Goal: Task Accomplishment & Management: Complete application form

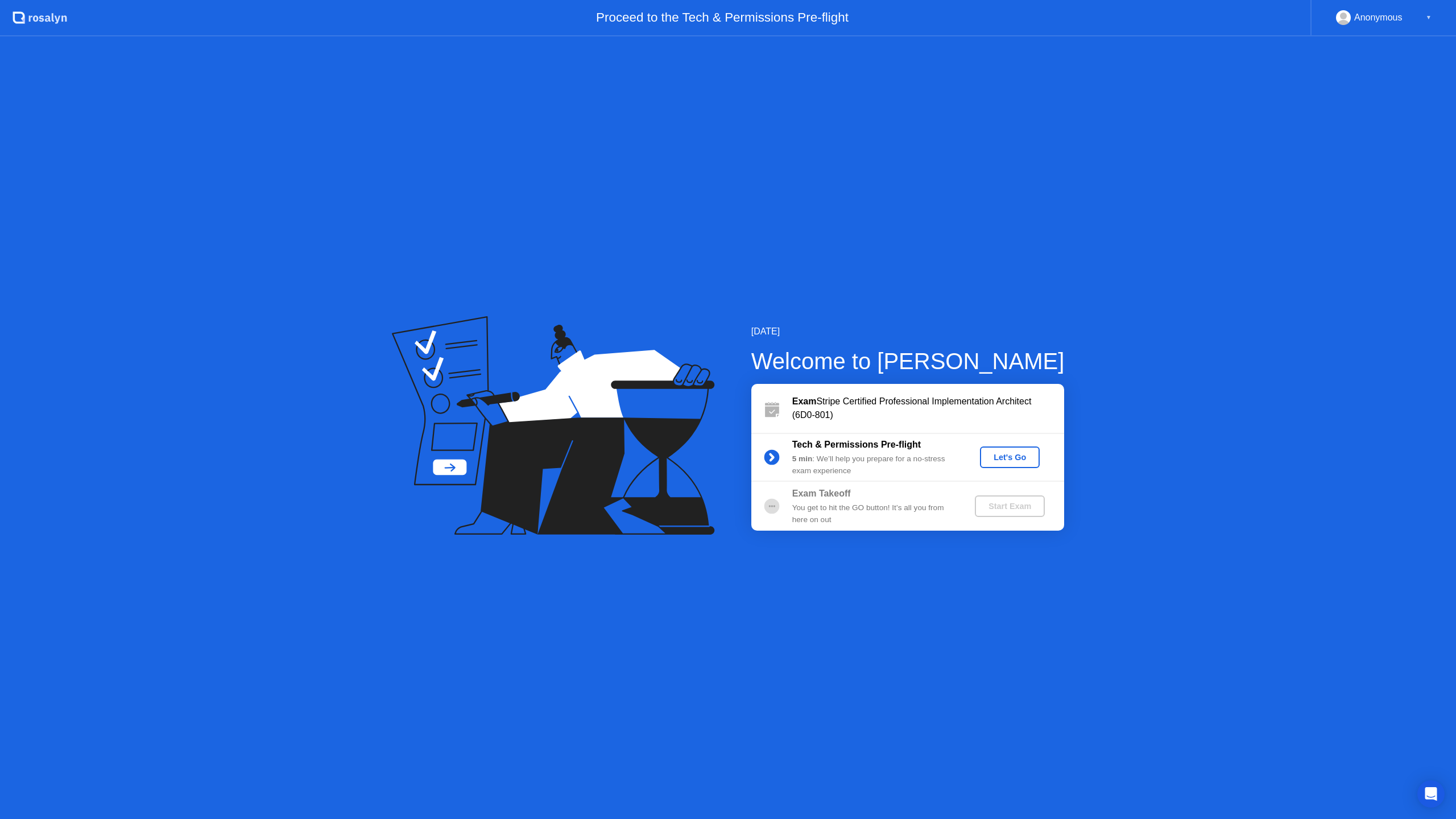
click at [1000, 462] on div "Let's Go" at bounding box center [1009, 457] width 51 height 9
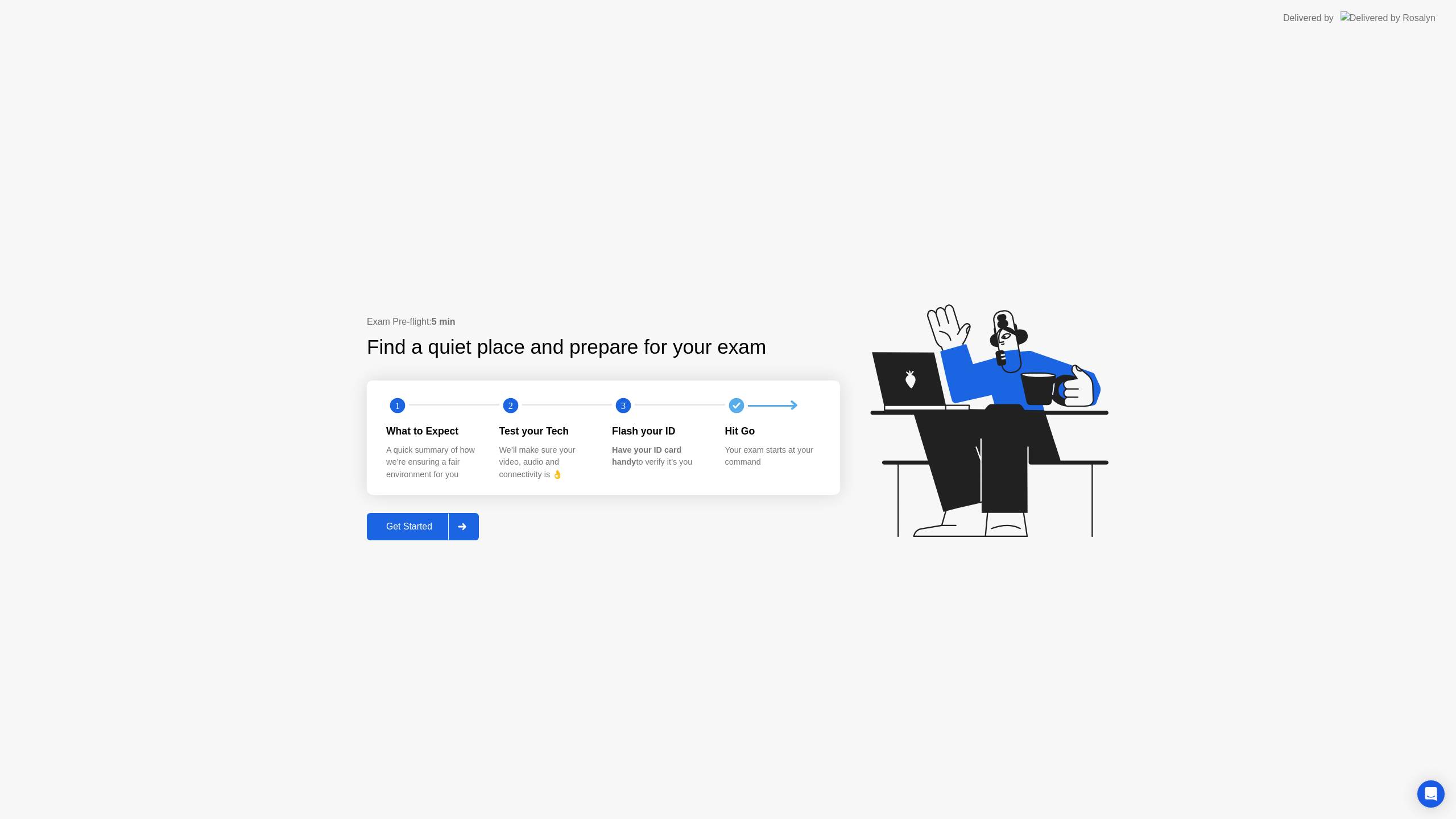
click at [405, 529] on div "Get Started" at bounding box center [409, 526] width 78 height 10
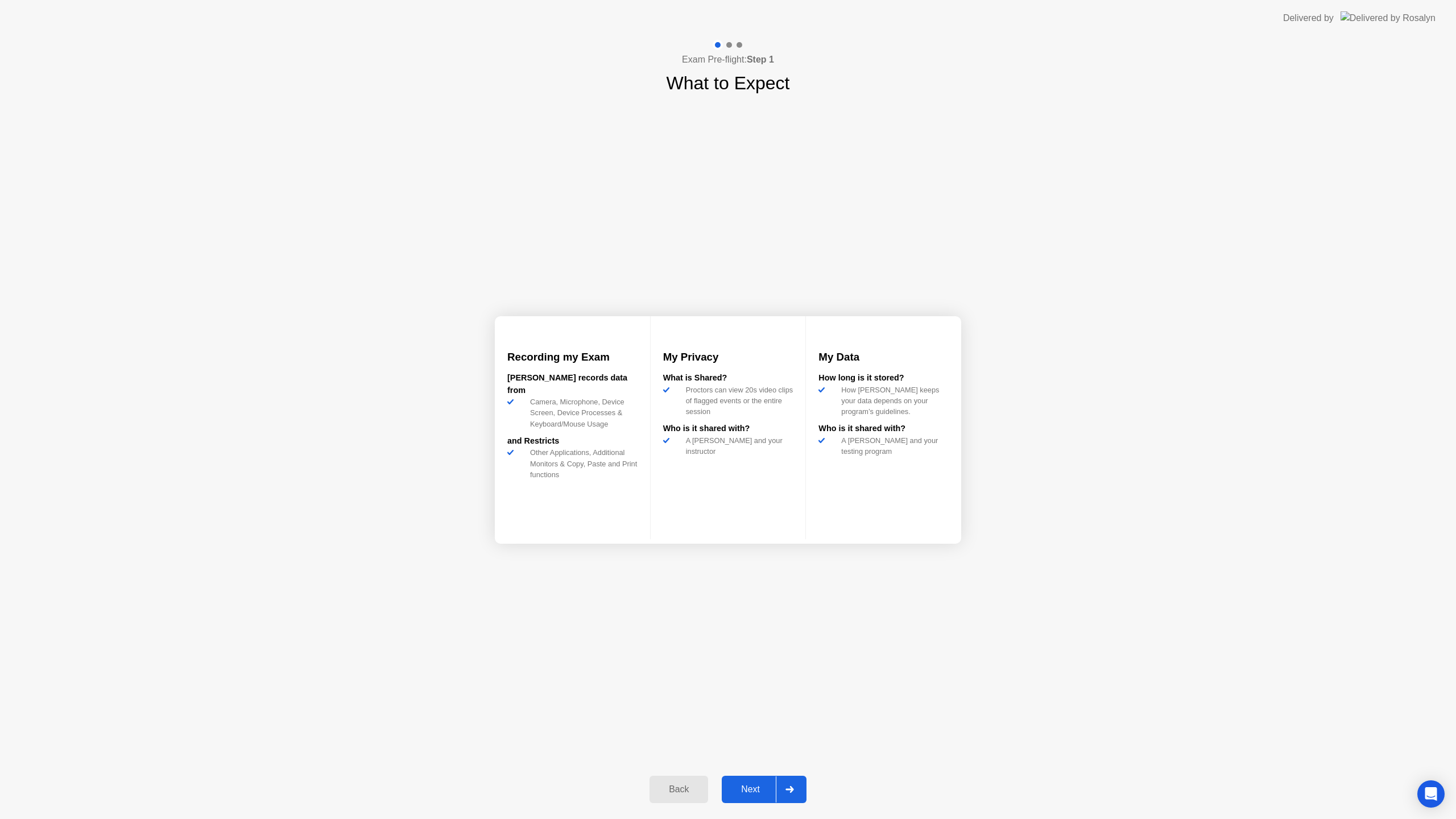
click at [752, 788] on div "Next" at bounding box center [750, 789] width 51 height 10
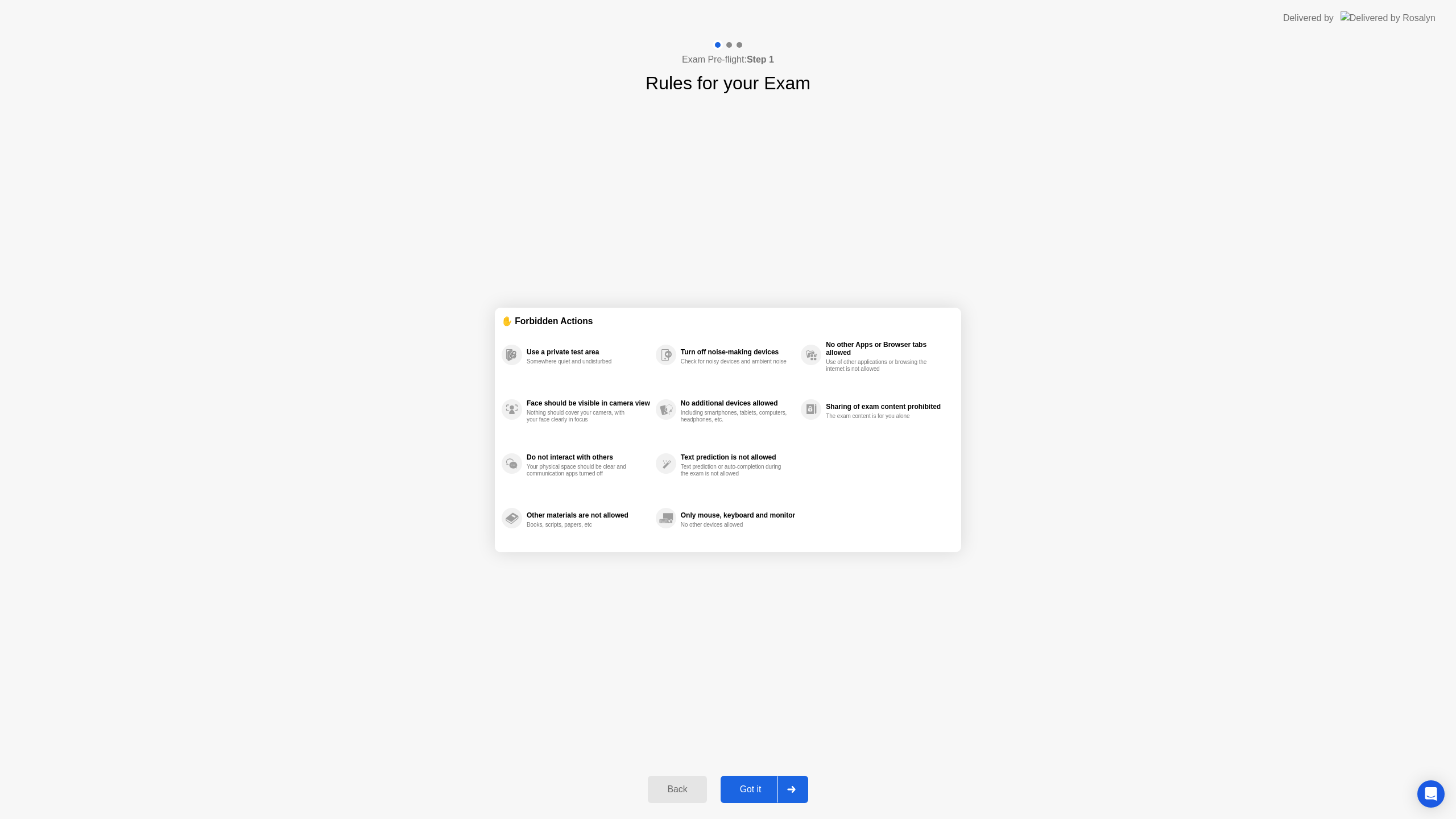
click at [747, 785] on div "Got it" at bounding box center [750, 789] width 54 height 10
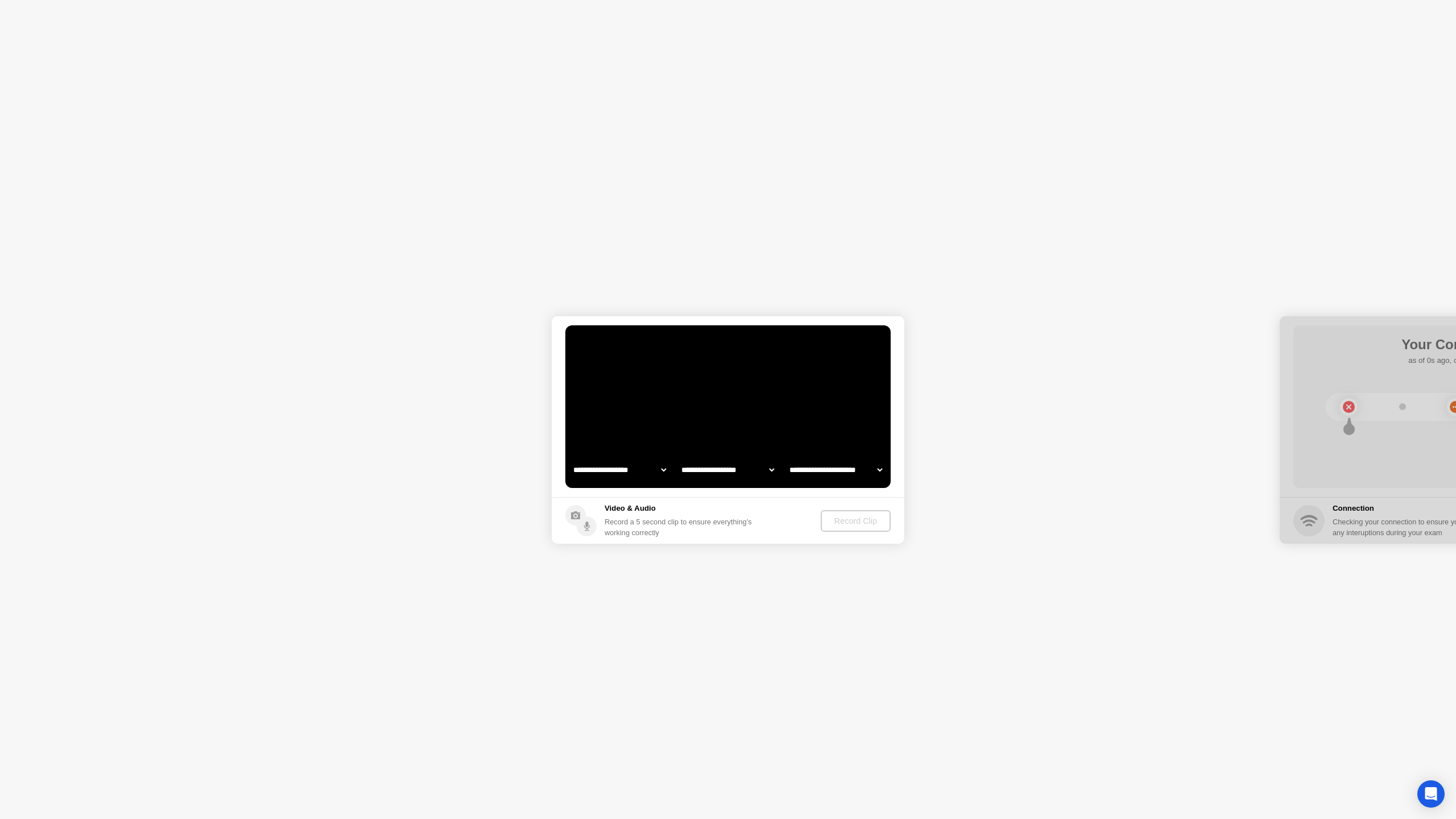
select select "**********"
select select "*******"
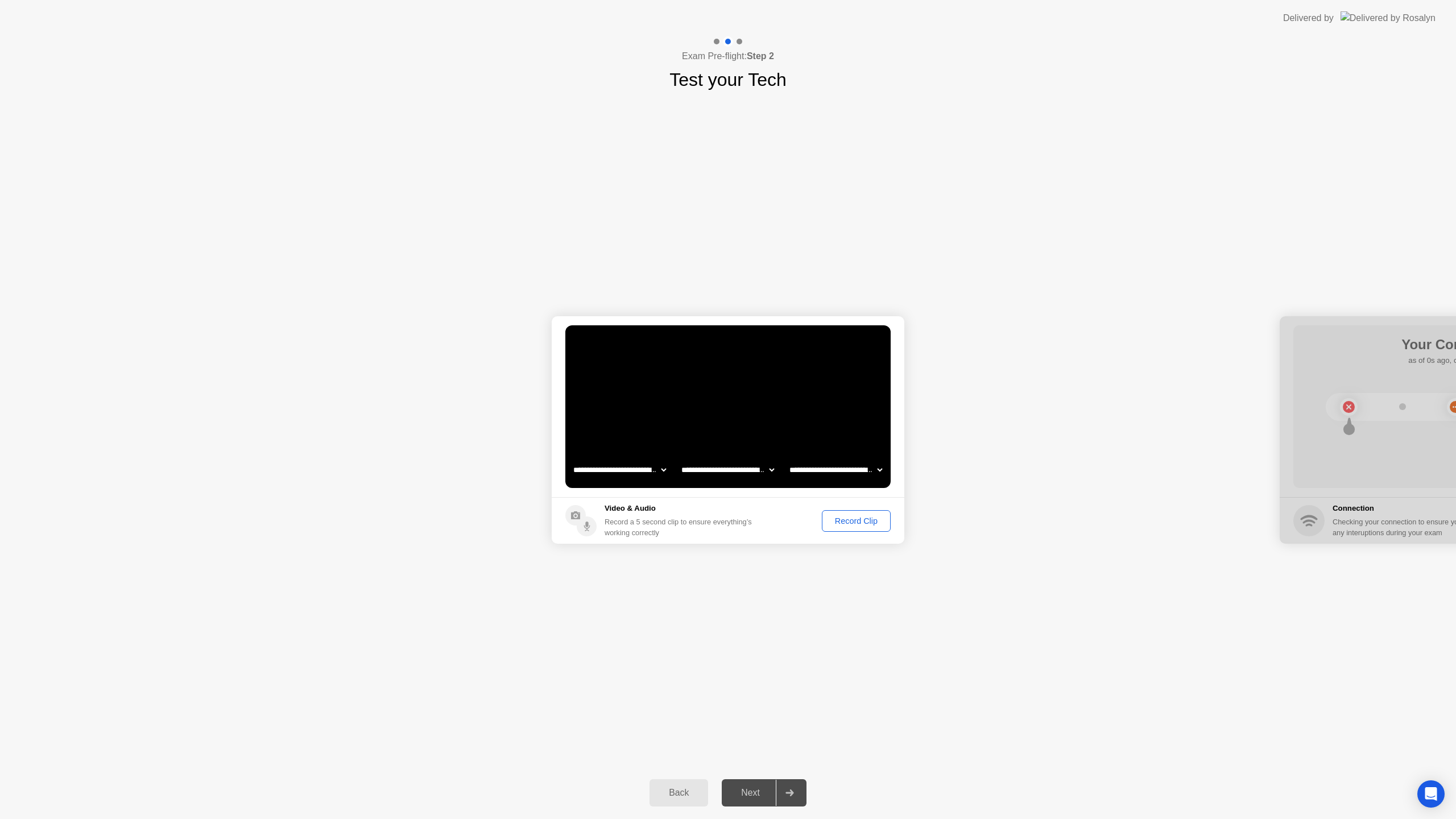
click at [633, 469] on select "**********" at bounding box center [619, 469] width 97 height 23
select select "**********"
click at [846, 526] on div "Record Clip" at bounding box center [856, 521] width 61 height 9
click at [854, 521] on div "Retry" at bounding box center [865, 521] width 42 height 9
click at [846, 518] on div "Record Clip" at bounding box center [856, 521] width 61 height 9
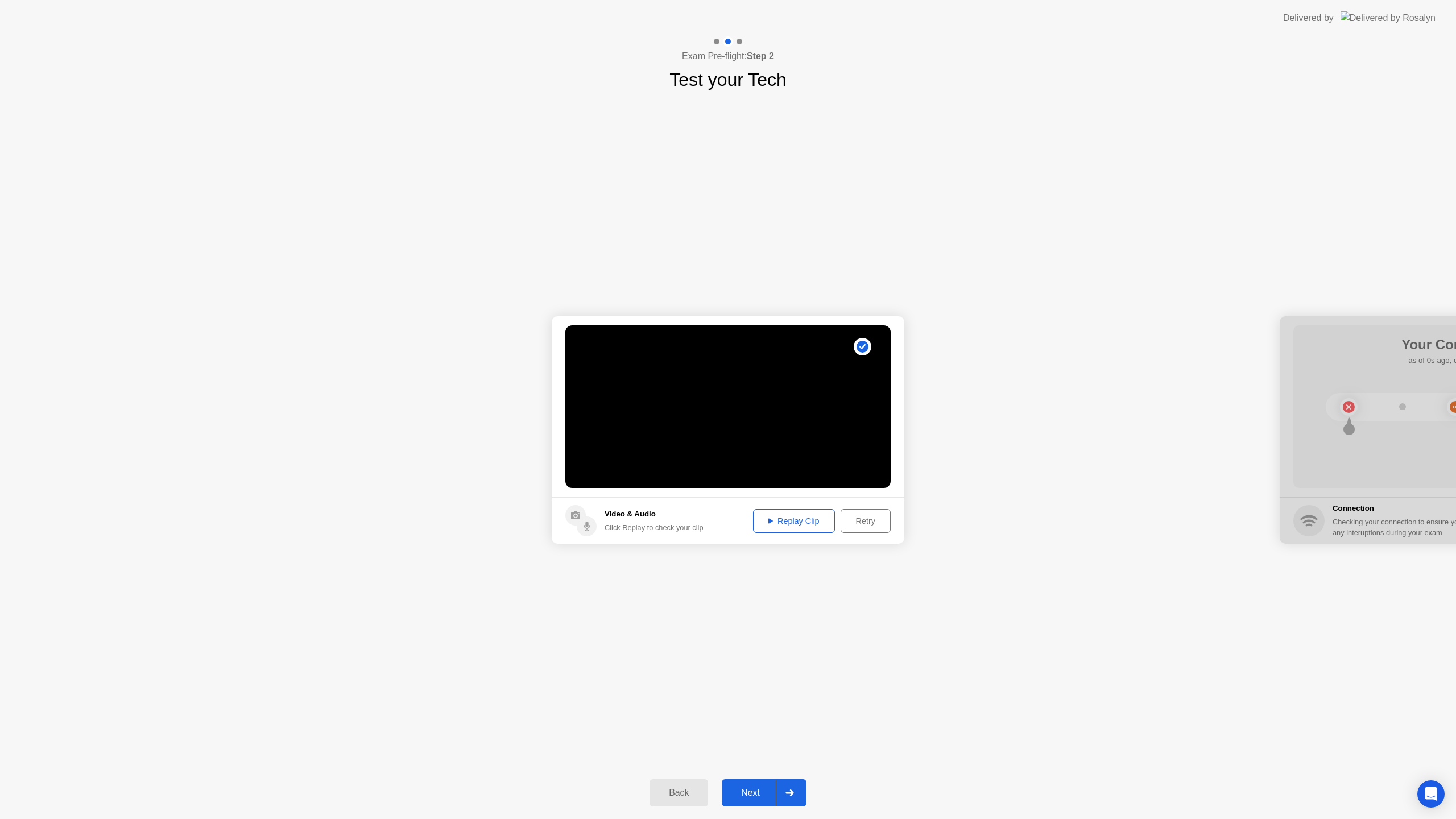
click at [758, 791] on div "Next" at bounding box center [750, 793] width 51 height 10
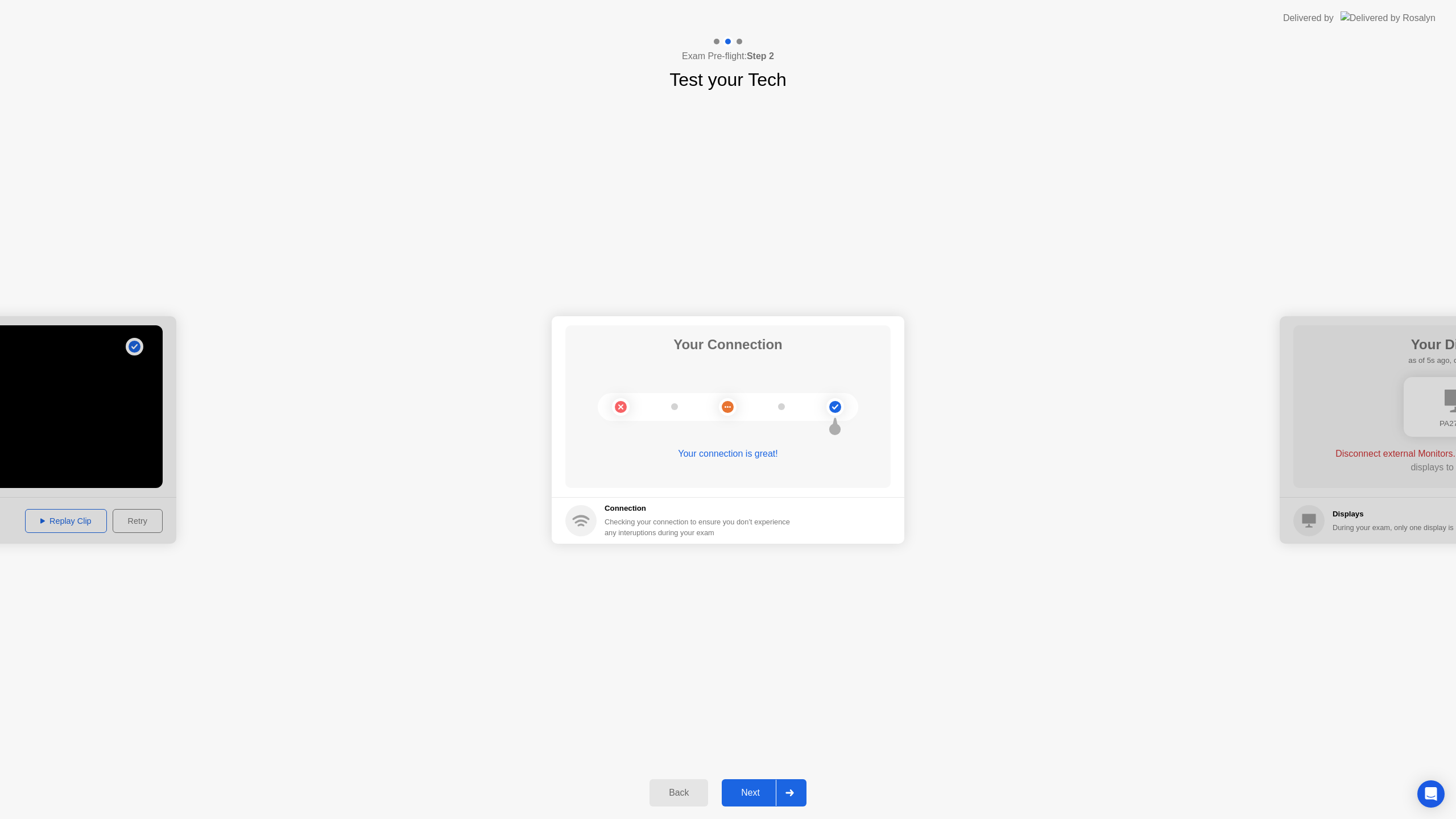
click at [748, 790] on div "Next" at bounding box center [750, 793] width 51 height 10
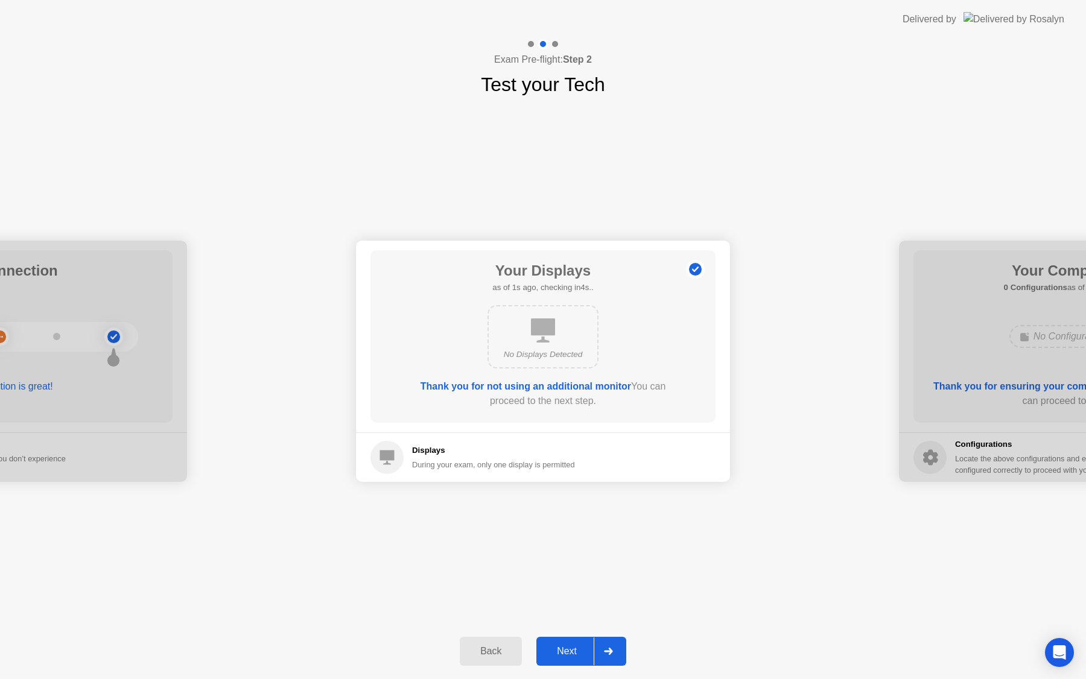
click at [568, 647] on div "Next" at bounding box center [567, 651] width 54 height 11
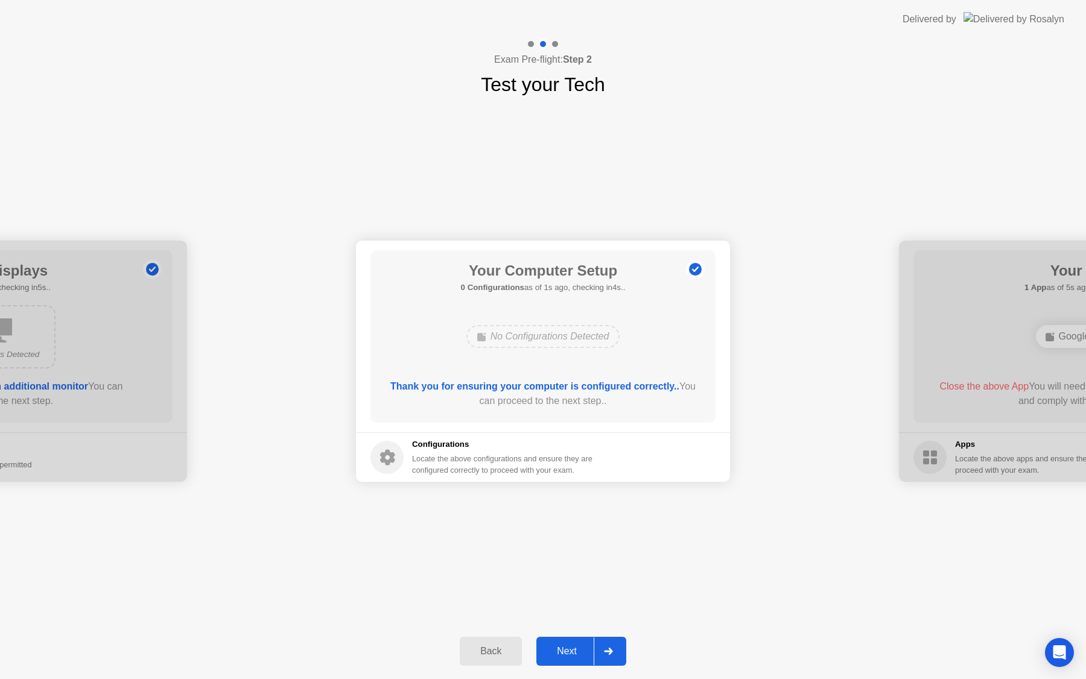
click at [568, 650] on div "Next" at bounding box center [567, 651] width 54 height 11
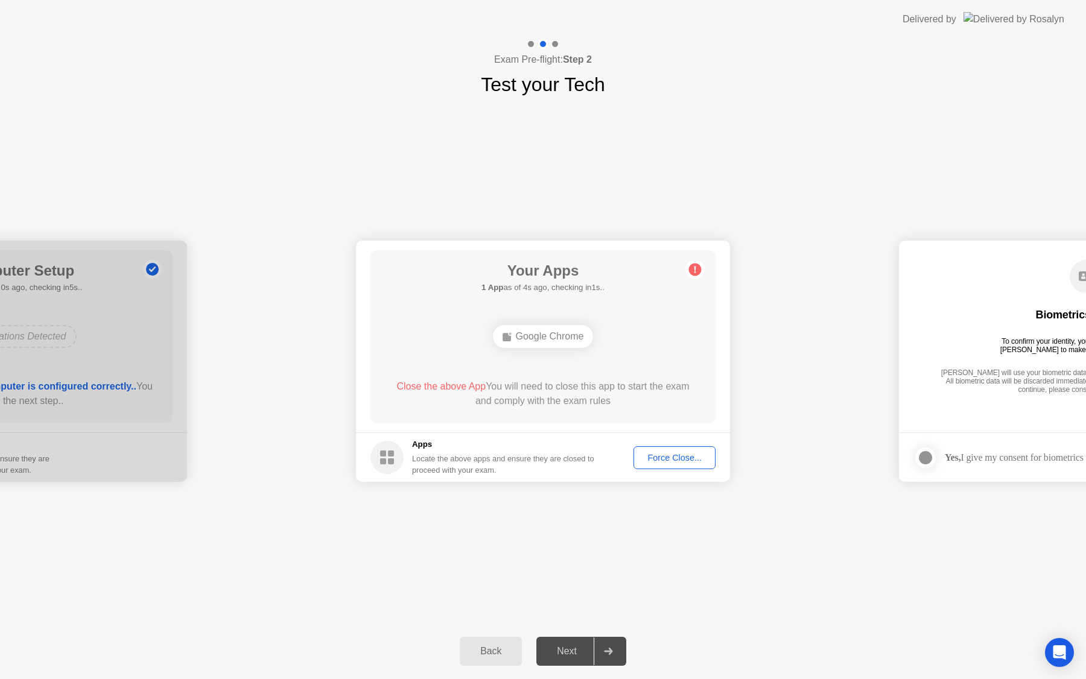
click at [658, 463] on div "Force Close..." at bounding box center [675, 458] width 74 height 10
click at [655, 458] on div "Force Close..." at bounding box center [675, 458] width 74 height 10
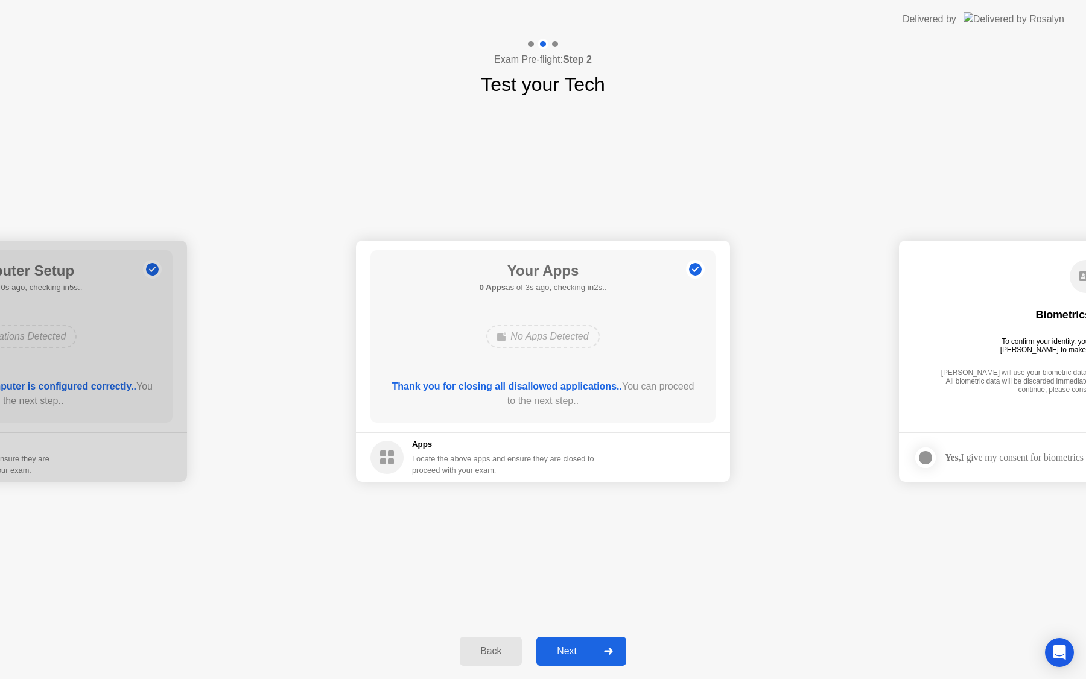
click at [560, 647] on div "Next" at bounding box center [567, 651] width 54 height 11
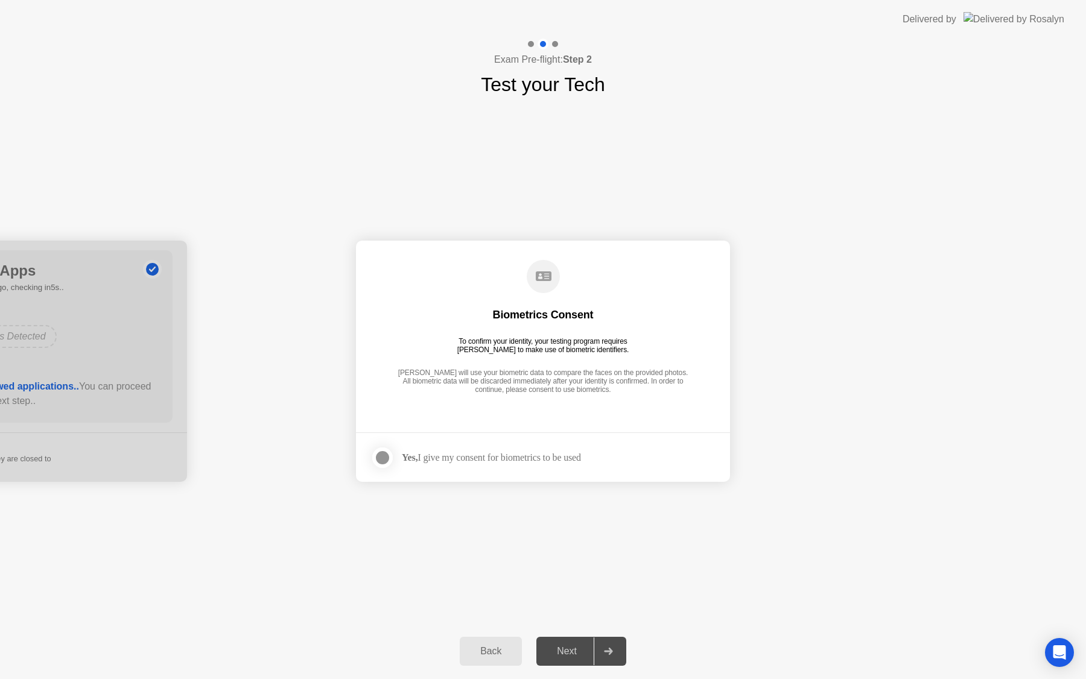
click at [387, 459] on div at bounding box center [382, 458] width 14 height 14
click at [562, 647] on div "Next" at bounding box center [567, 651] width 54 height 11
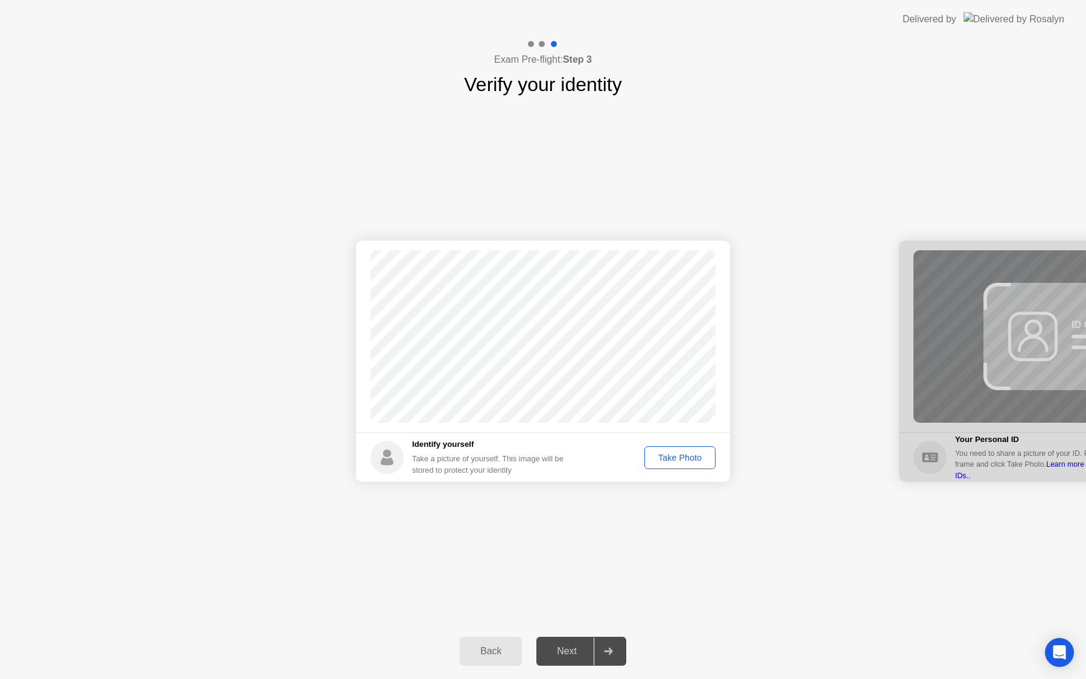
click at [688, 459] on div "Take Photo" at bounding box center [680, 458] width 63 height 10
click at [574, 646] on div "Next" at bounding box center [567, 651] width 54 height 11
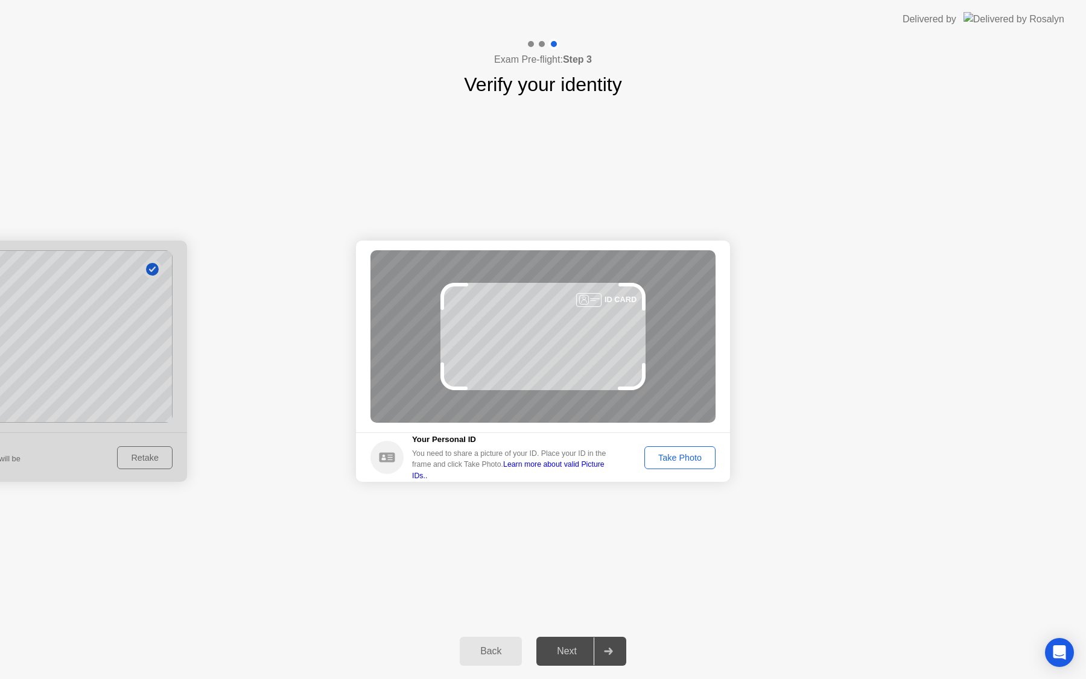
click at [668, 460] on div "Take Photo" at bounding box center [680, 458] width 63 height 10
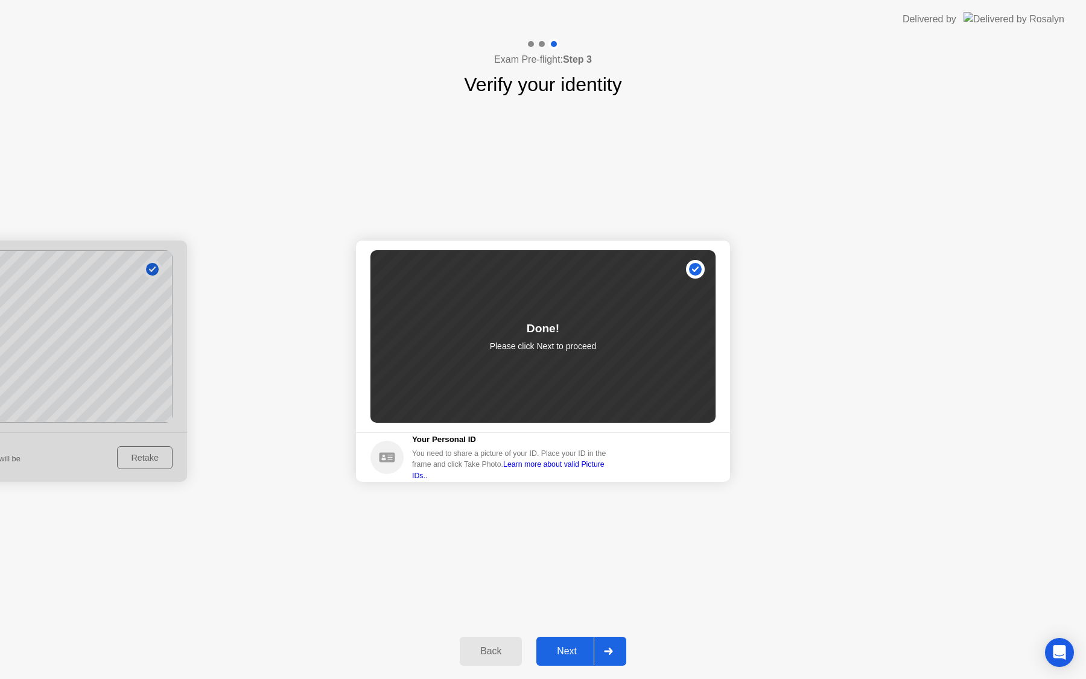
click at [578, 644] on button "Next" at bounding box center [581, 651] width 90 height 29
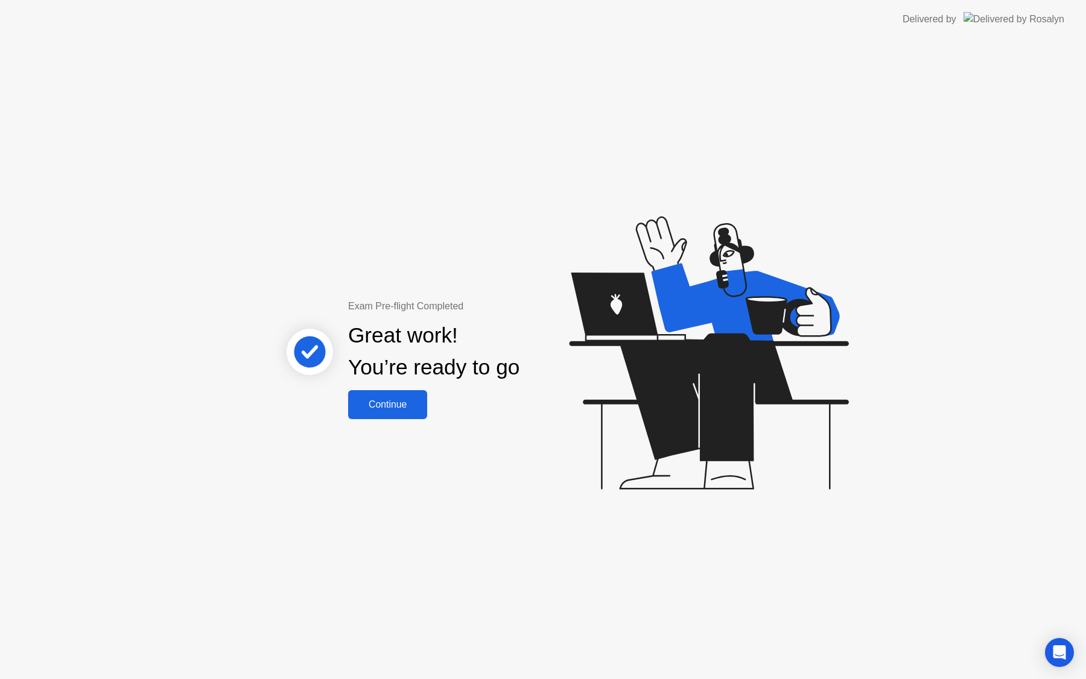
click at [403, 404] on div "Continue" at bounding box center [388, 404] width 72 height 11
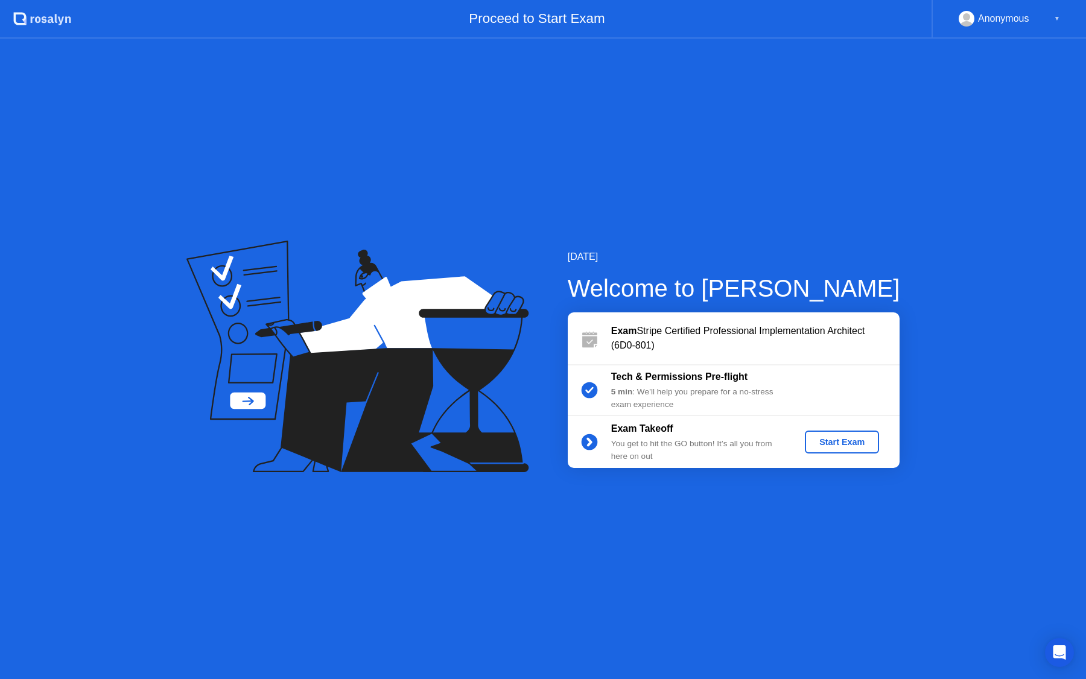
click at [839, 447] on div "Start Exam" at bounding box center [842, 442] width 65 height 10
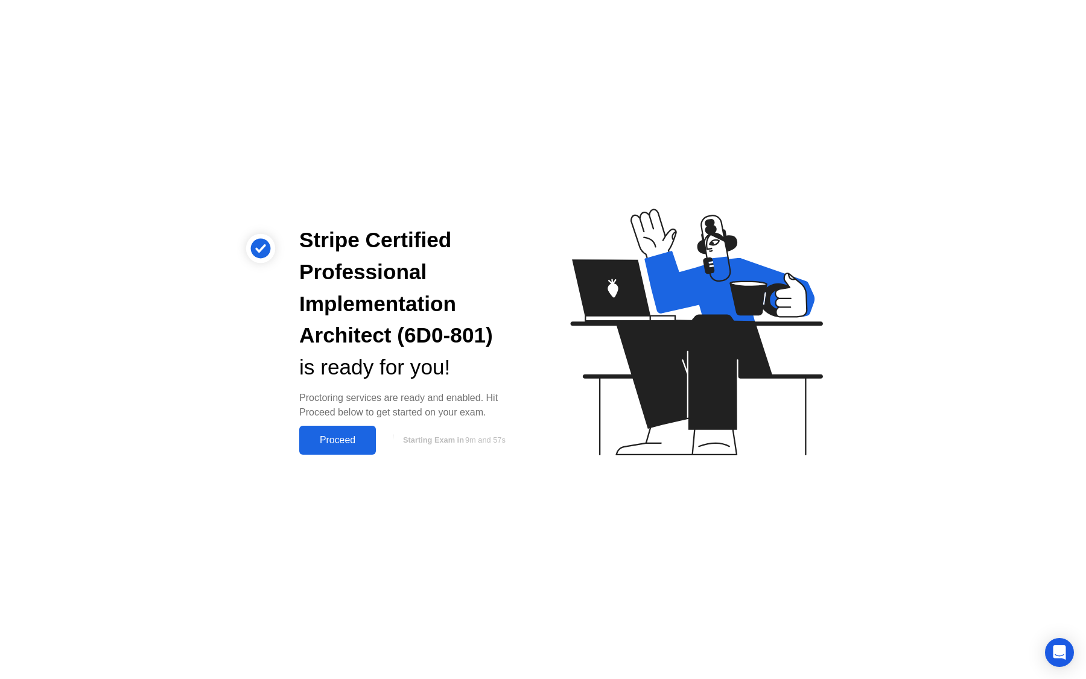
click at [356, 442] on div "Proceed" at bounding box center [337, 440] width 69 height 11
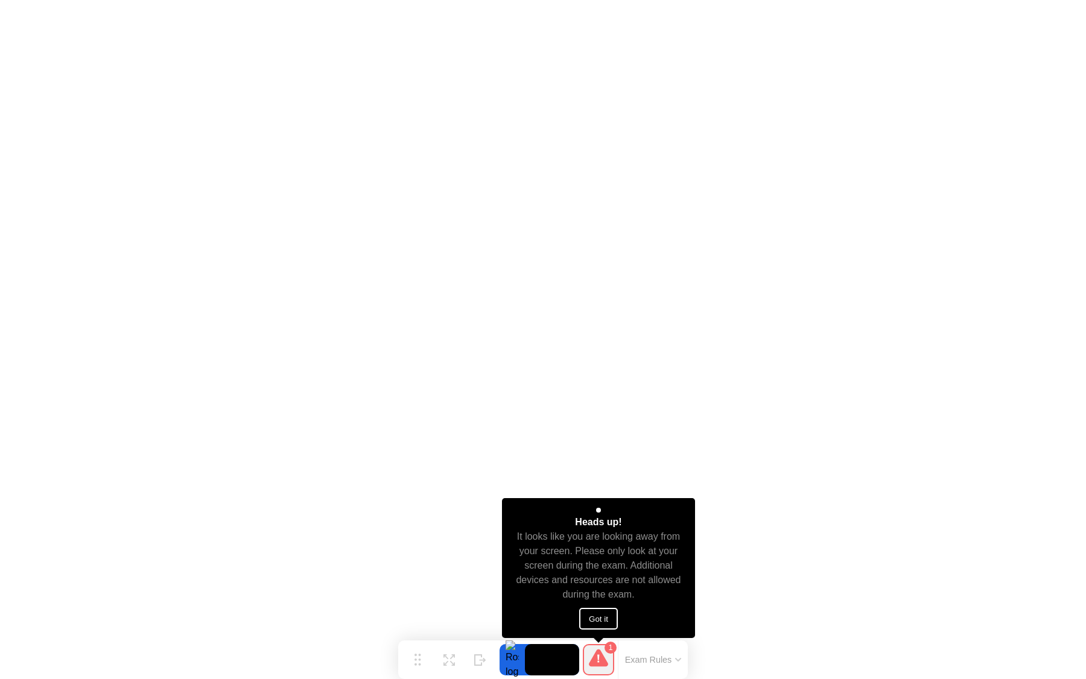
click at [594, 620] on button "Got it" at bounding box center [598, 619] width 39 height 22
